Goal: Task Accomplishment & Management: Manage account settings

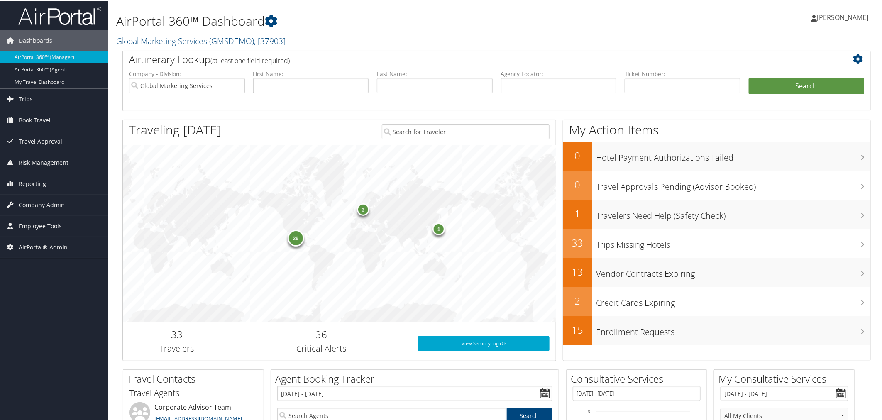
click at [363, 32] on div "AirPortal 360™ Dashboard Global Marketing Services ( GMSDEMO ) , [ 37903 ] MUSC…" at bounding box center [369, 25] width 507 height 42
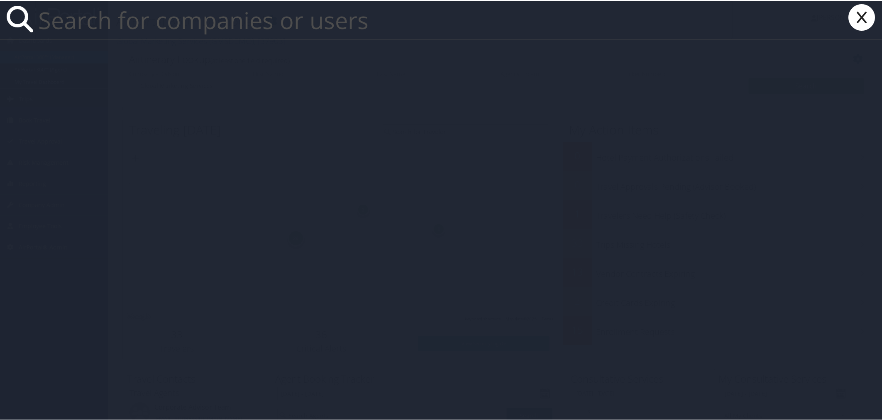
paste input "akinola@bgsu.edu"
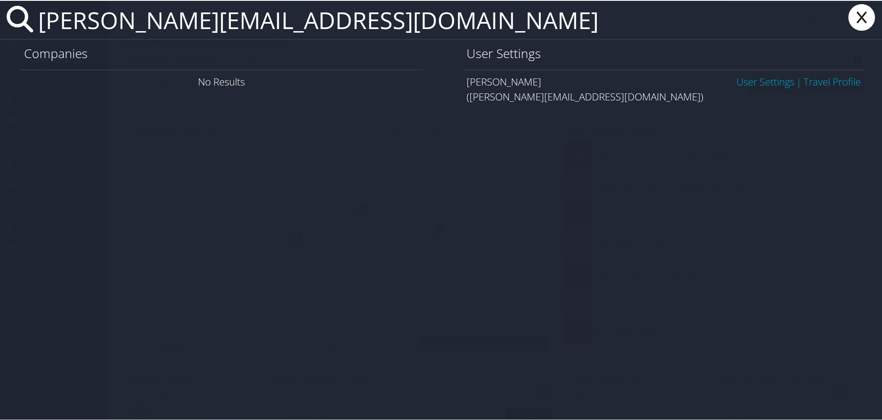
type input "akinola@bgsu.edu"
click at [737, 81] on link "User Settings" at bounding box center [766, 81] width 58 height 14
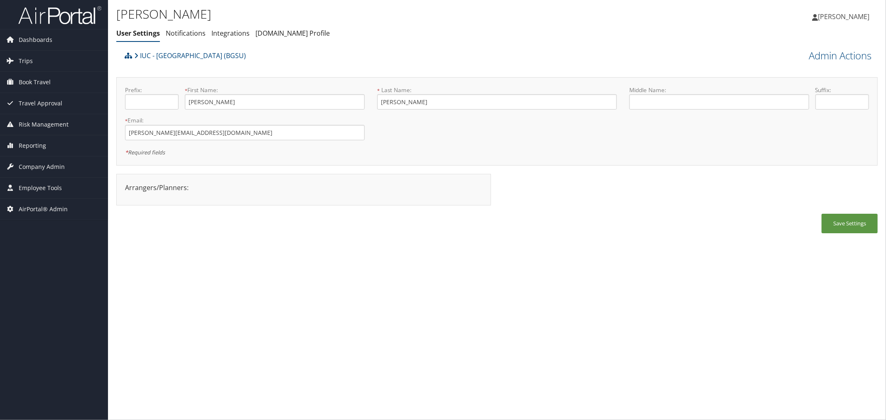
click at [345, 55] on div "IUC - Bowling Green State University (BGSU)" at bounding box center [402, 58] width 559 height 22
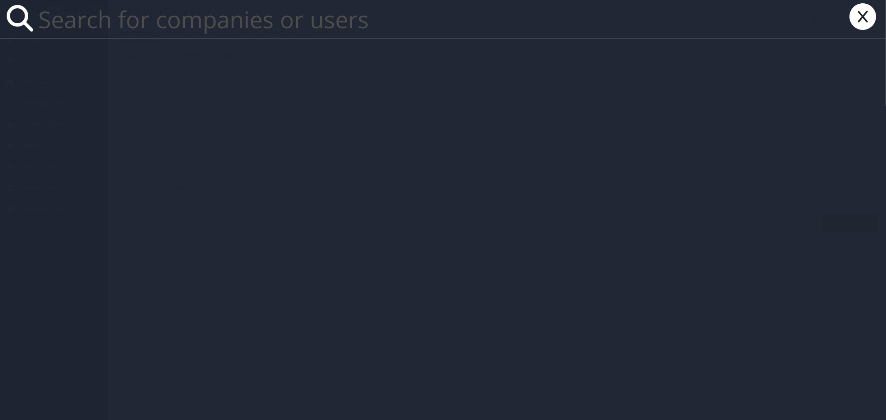
paste input "[PERSON_NAME]"
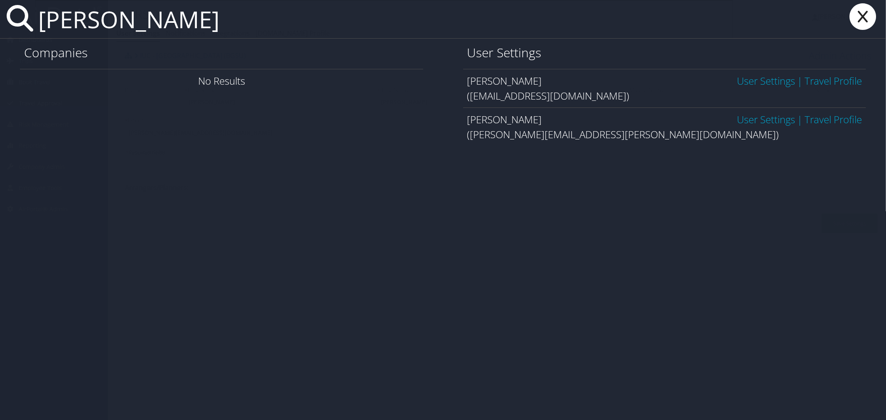
type input "[PERSON_NAME]"
click at [750, 121] on link "User Settings" at bounding box center [766, 120] width 58 height 14
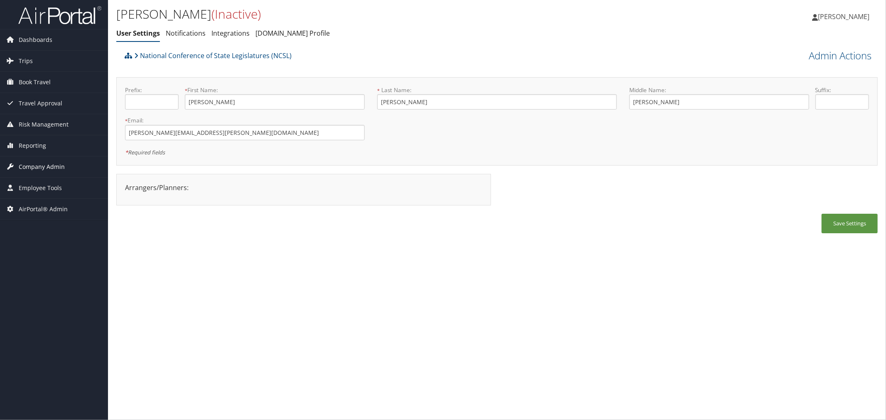
click at [53, 169] on span "Company Admin" at bounding box center [42, 167] width 46 height 21
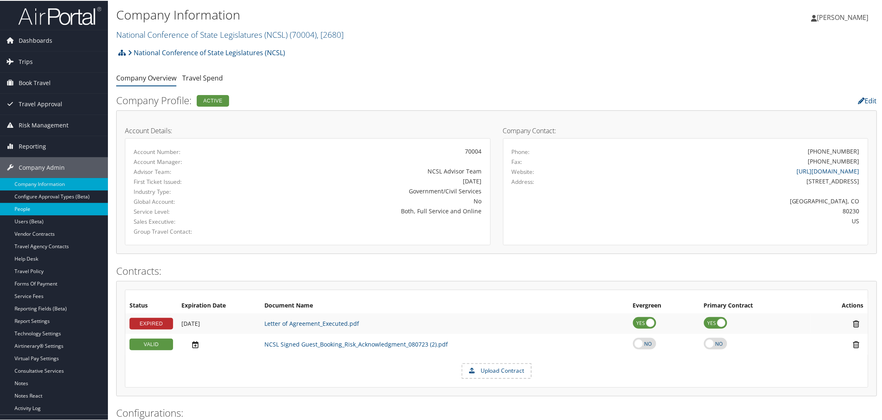
click at [27, 210] on link "People" at bounding box center [54, 208] width 108 height 12
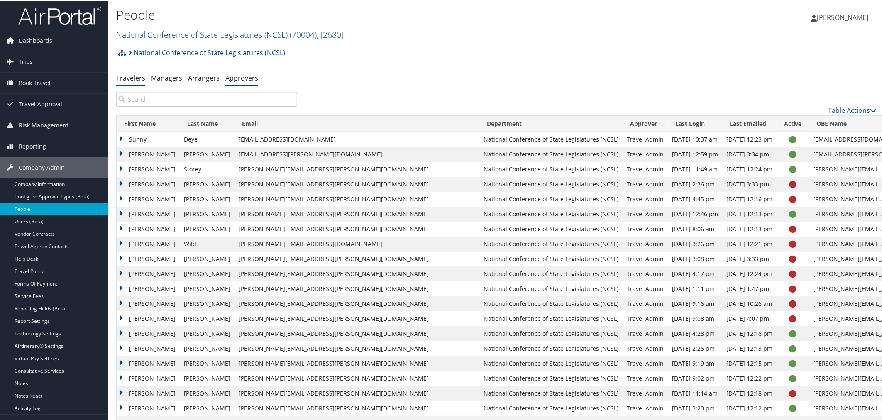
click at [225, 78] on link "Approvers" at bounding box center [241, 77] width 33 height 9
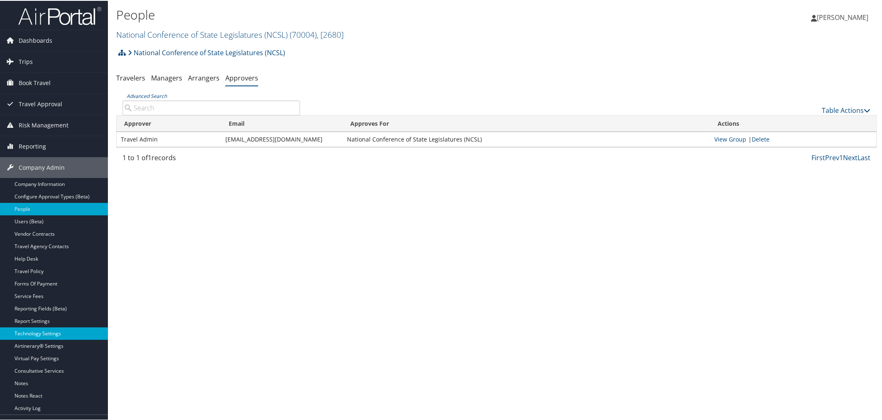
click at [46, 330] on link "Technology Settings" at bounding box center [54, 333] width 108 height 12
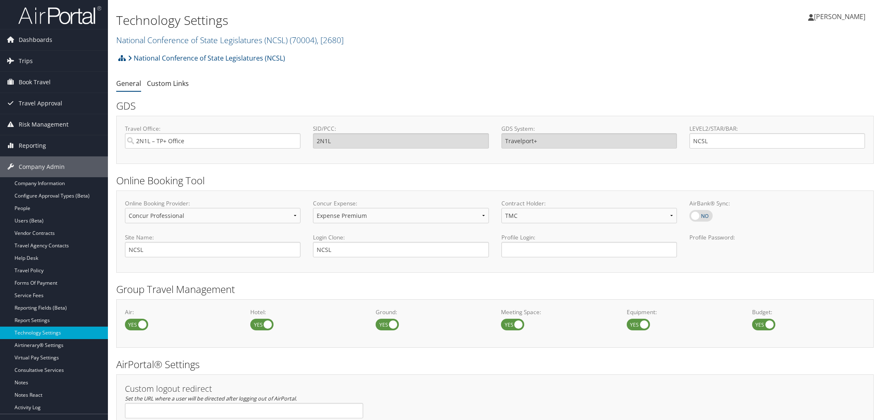
select select "4"
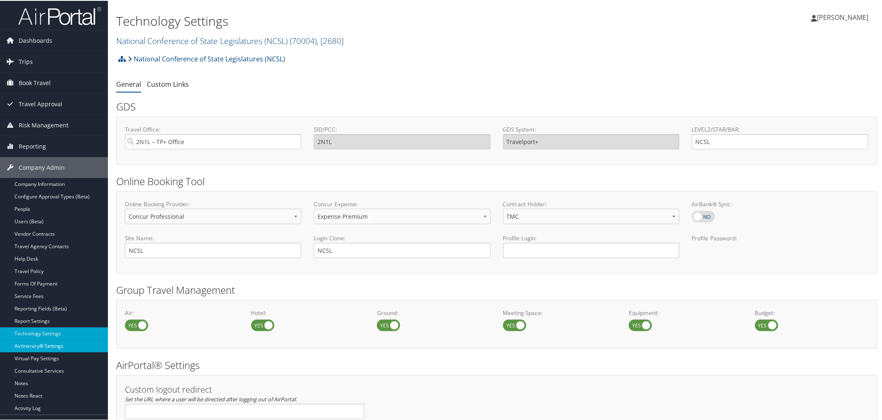
click at [52, 342] on link "Airtinerary® Settings" at bounding box center [54, 345] width 108 height 12
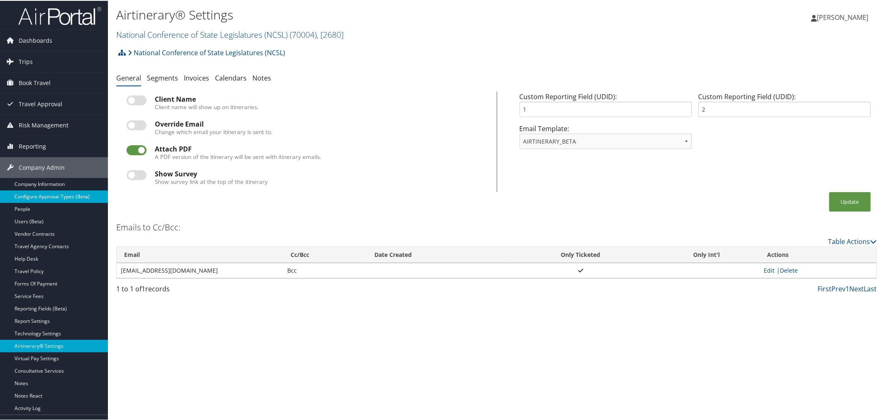
click at [51, 194] on link "Configure Approval Types (Beta)" at bounding box center [54, 196] width 108 height 12
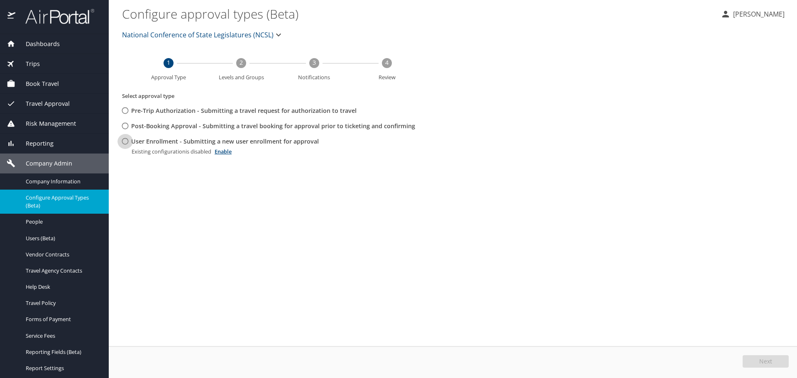
click at [128, 141] on input "User Enrollment - Submitting a new user enrollment for approval" at bounding box center [125, 141] width 15 height 15
radio input "true"
click at [761, 361] on button "Edit" at bounding box center [767, 361] width 44 height 12
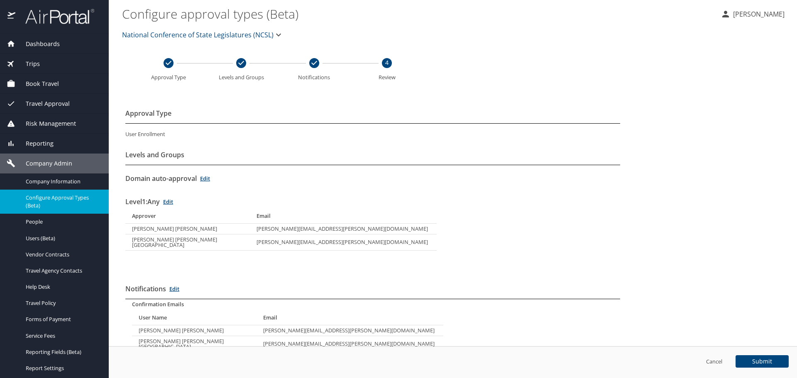
click at [173, 203] on link "Edit" at bounding box center [168, 201] width 10 height 7
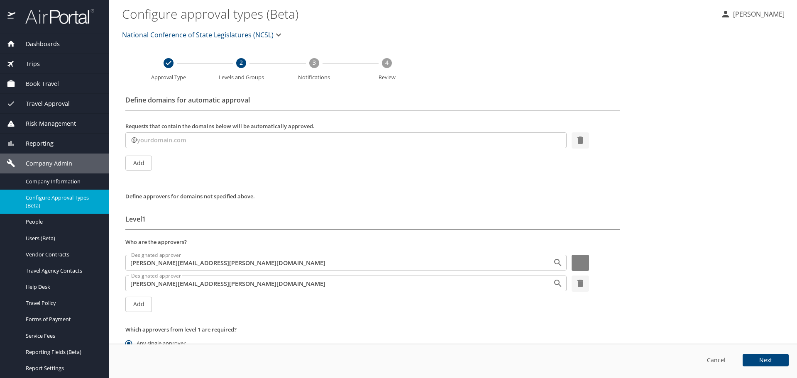
click at [578, 260] on icon "button" at bounding box center [581, 262] width 6 height 7
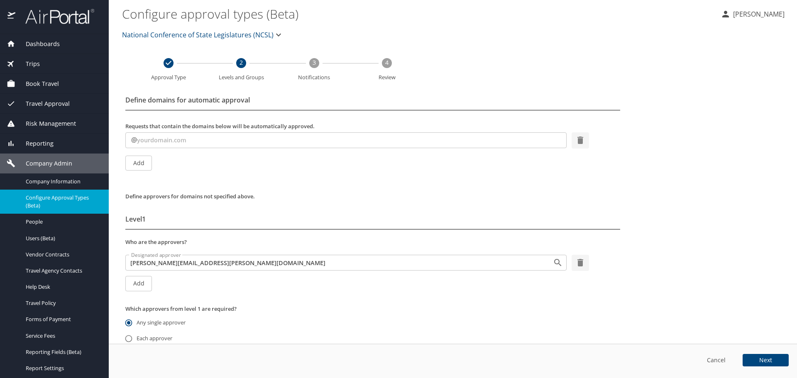
click at [772, 358] on span "Next" at bounding box center [766, 361] width 13 height 6
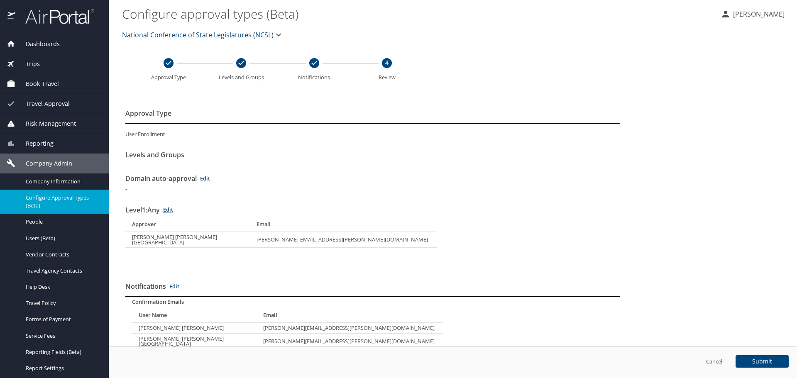
scroll to position [17, 0]
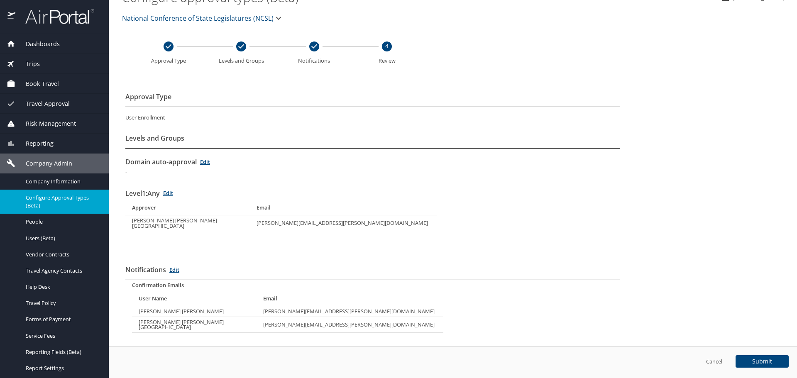
click at [174, 266] on link "Edit" at bounding box center [174, 269] width 10 height 7
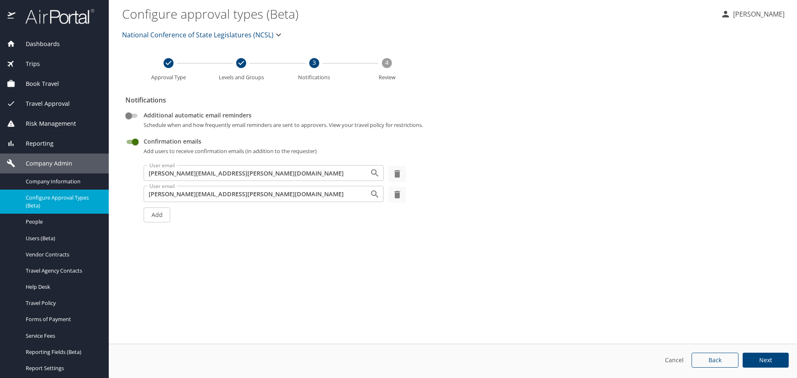
scroll to position [0, 0]
click at [399, 172] on icon "button" at bounding box center [398, 173] width 6 height 7
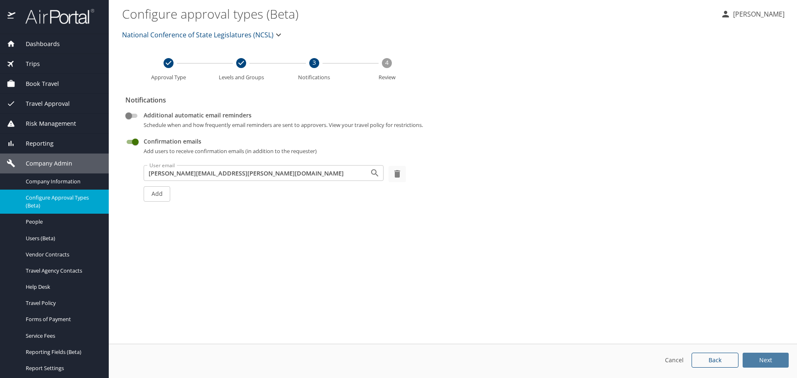
click at [775, 360] on button "Next" at bounding box center [766, 360] width 46 height 15
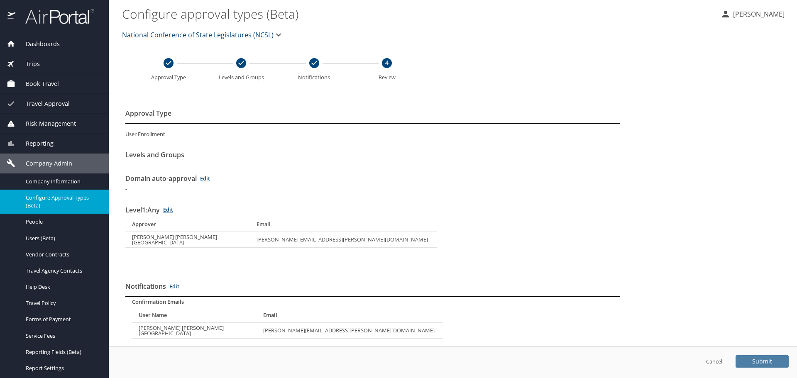
click at [764, 360] on span "Submit" at bounding box center [762, 362] width 20 height 6
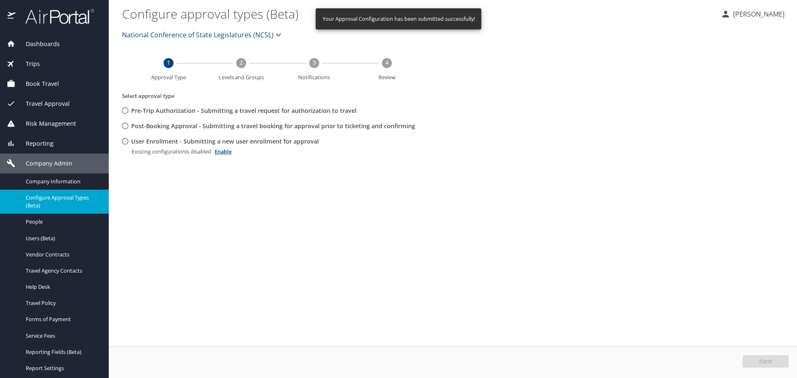
click at [123, 143] on input "User Enrollment - Submitting a new user enrollment for approval" at bounding box center [125, 141] width 15 height 15
radio input "true"
click at [772, 357] on button "Edit" at bounding box center [767, 361] width 44 height 12
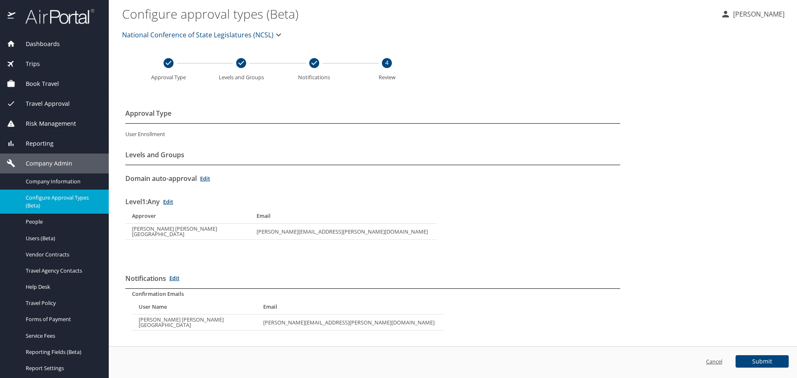
click at [718, 358] on div "Cancel Submit" at bounding box center [394, 361] width 789 height 12
click at [718, 359] on link "Cancel" at bounding box center [714, 361] width 16 height 7
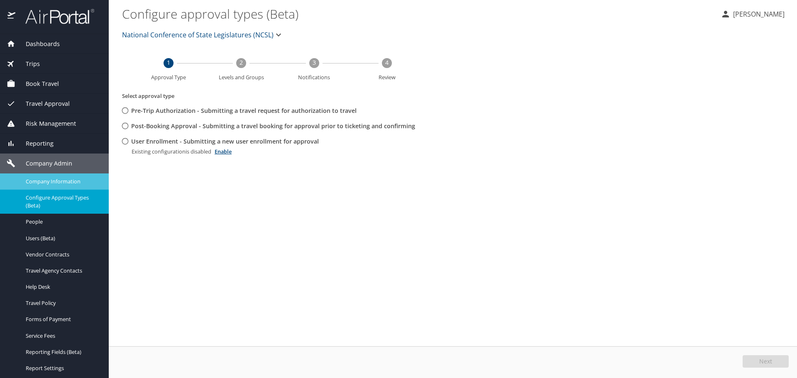
click at [60, 184] on span "Company Information" at bounding box center [62, 182] width 73 height 8
